Goal: Task Accomplishment & Management: Manage account settings

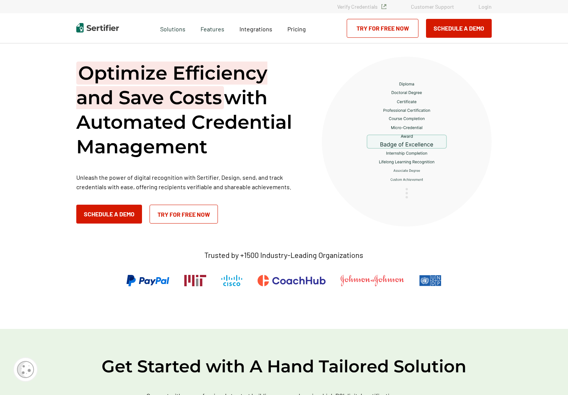
click at [487, 5] on link "Login" at bounding box center [485, 6] width 13 height 6
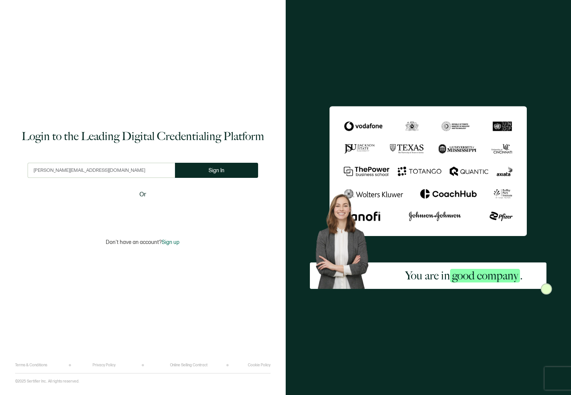
type input "[PERSON_NAME][EMAIL_ADDRESS][DOMAIN_NAME]"
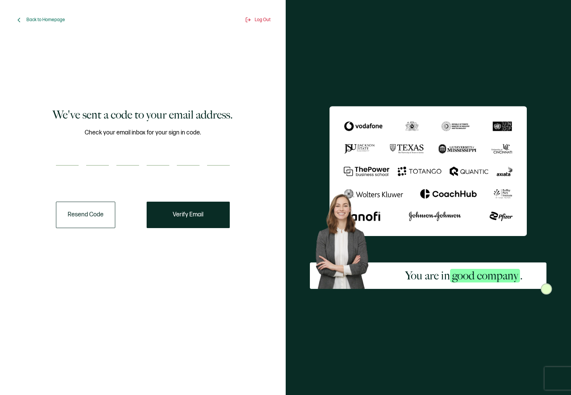
click at [73, 159] on input "number" at bounding box center [67, 158] width 23 height 15
type input "6"
type input "7"
type input "3"
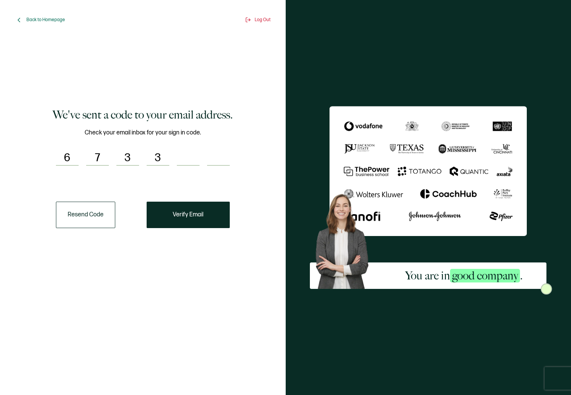
type input "9"
